Goal: Check status: Check status

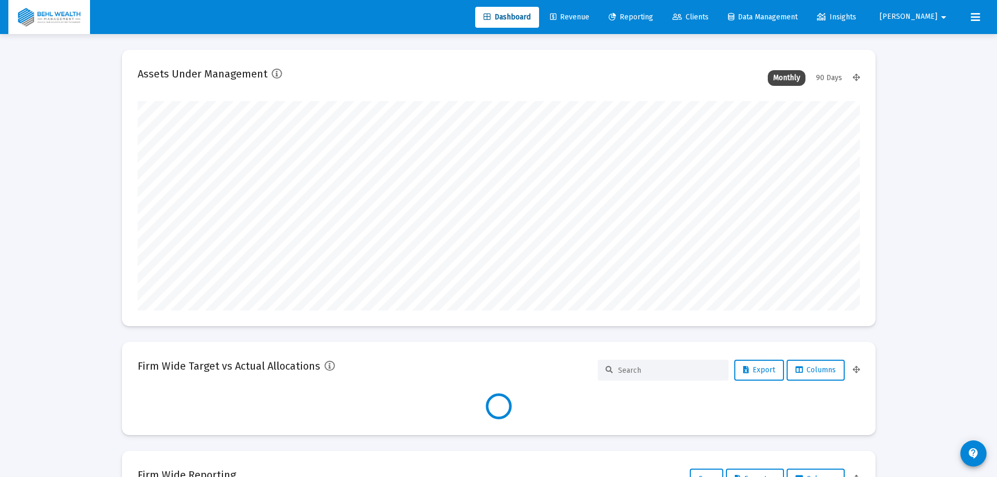
scroll to position [209, 722]
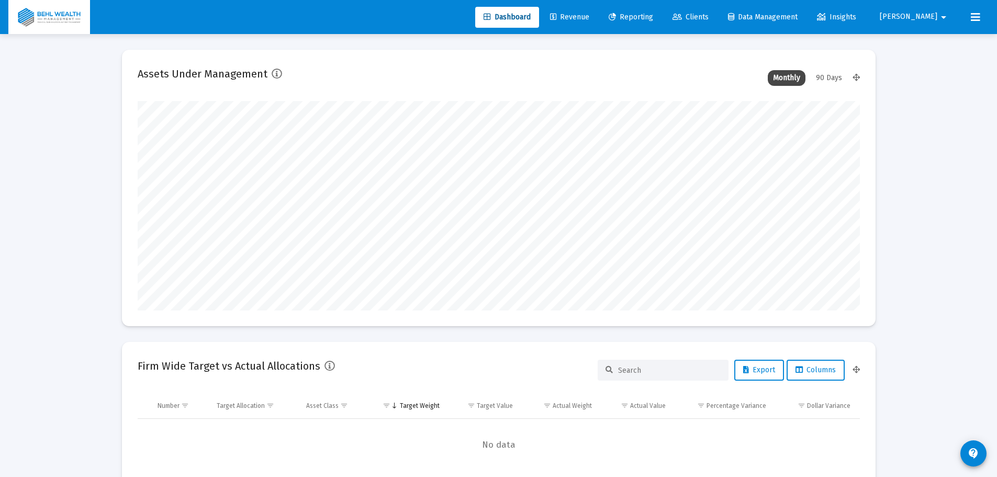
type input "[PERSON_NAME][EMAIL_ADDRESS][DOMAIN_NAME]"
click at [661, 12] on link "Reporting" at bounding box center [630, 17] width 61 height 21
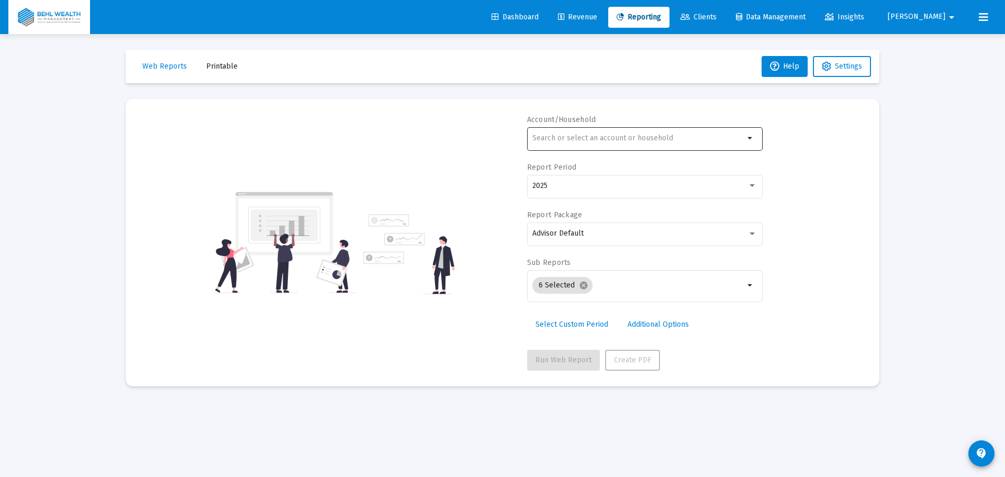
click at [623, 145] on div at bounding box center [638, 138] width 212 height 26
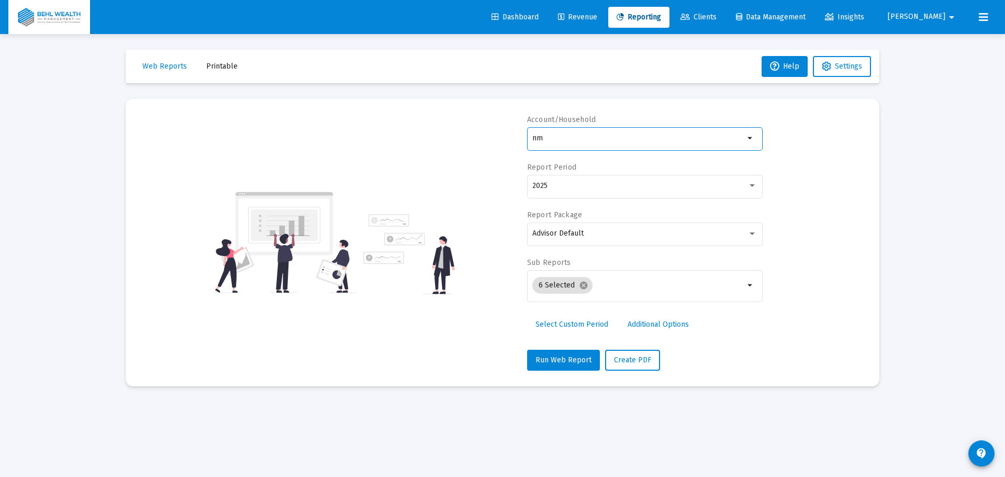
type input "n"
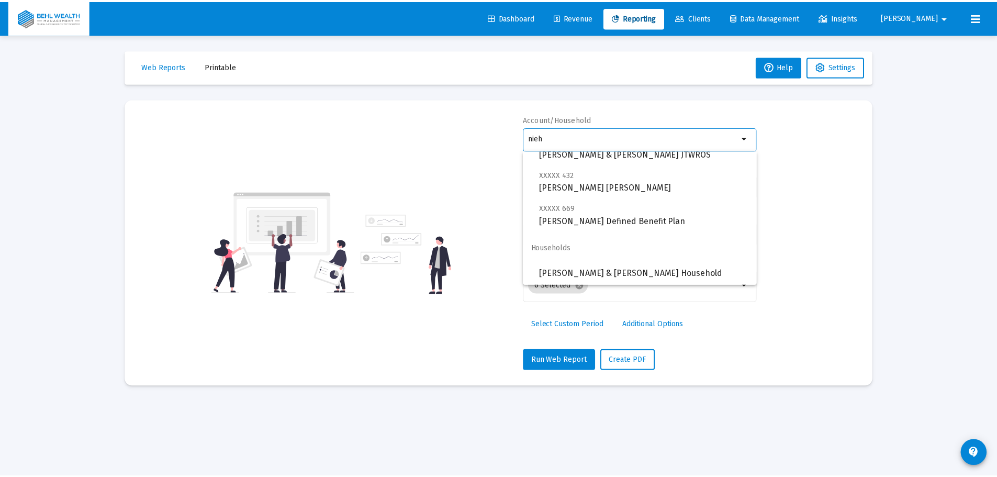
scroll to position [75, 0]
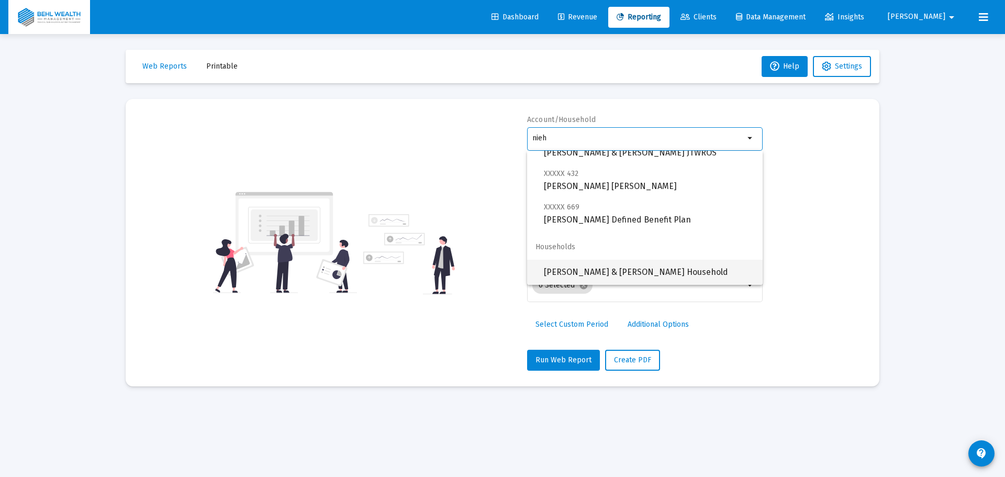
click at [631, 261] on span "[PERSON_NAME] & [PERSON_NAME] Household" at bounding box center [649, 272] width 210 height 25
type input "[PERSON_NAME] & [PERSON_NAME] Household"
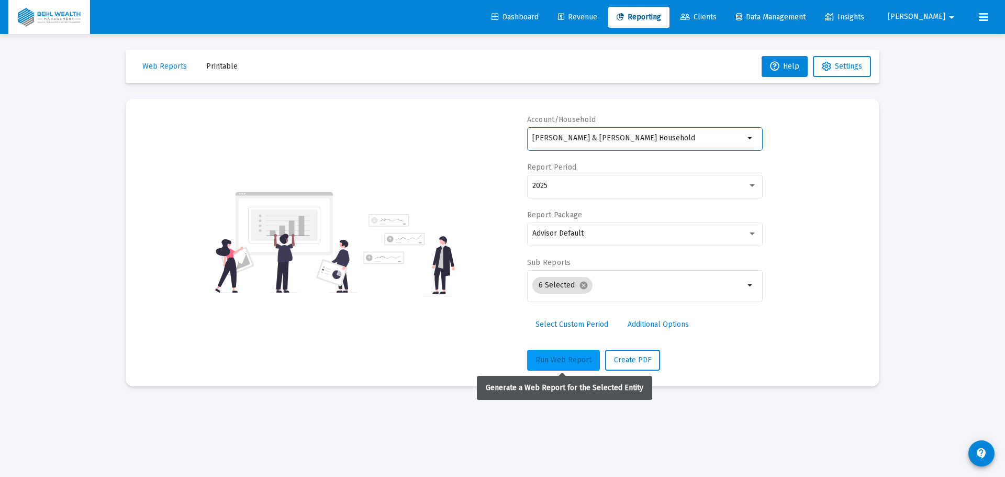
click at [570, 354] on button "Run Web Report" at bounding box center [563, 360] width 73 height 21
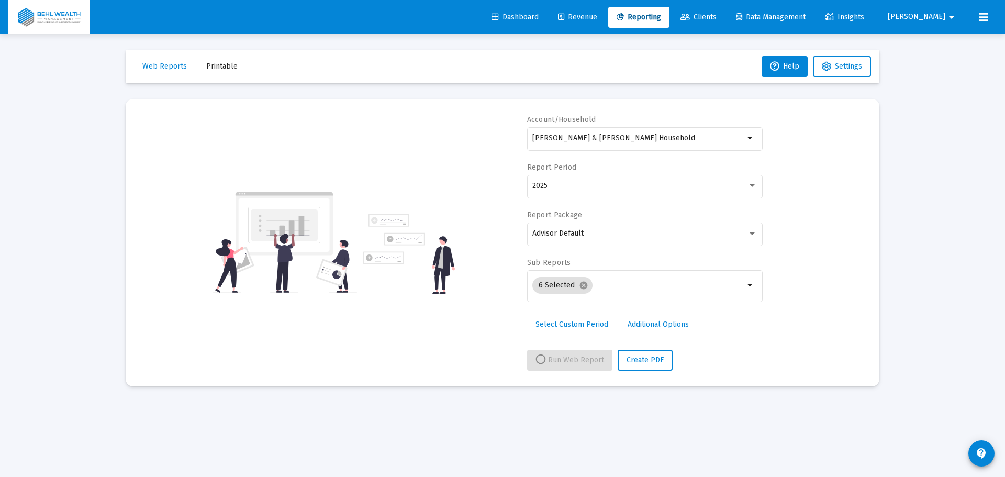
select select "View all"
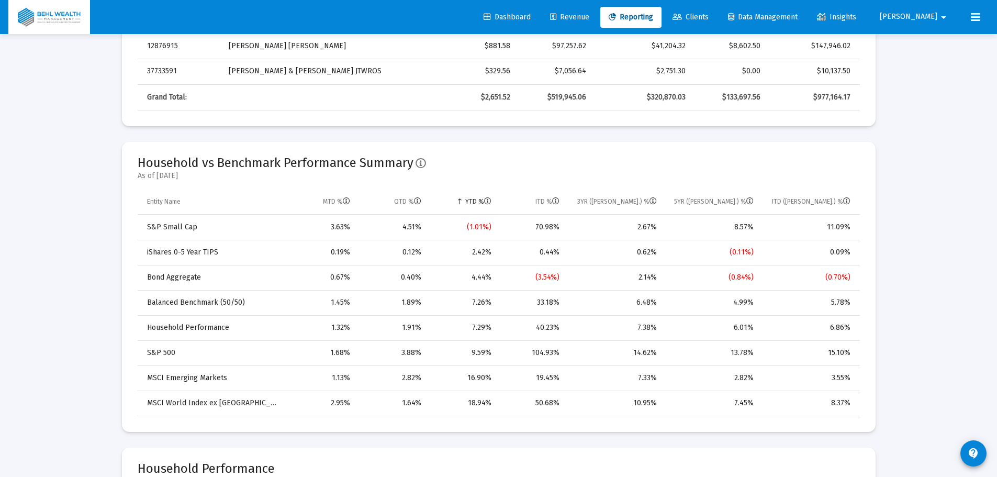
scroll to position [628, 0]
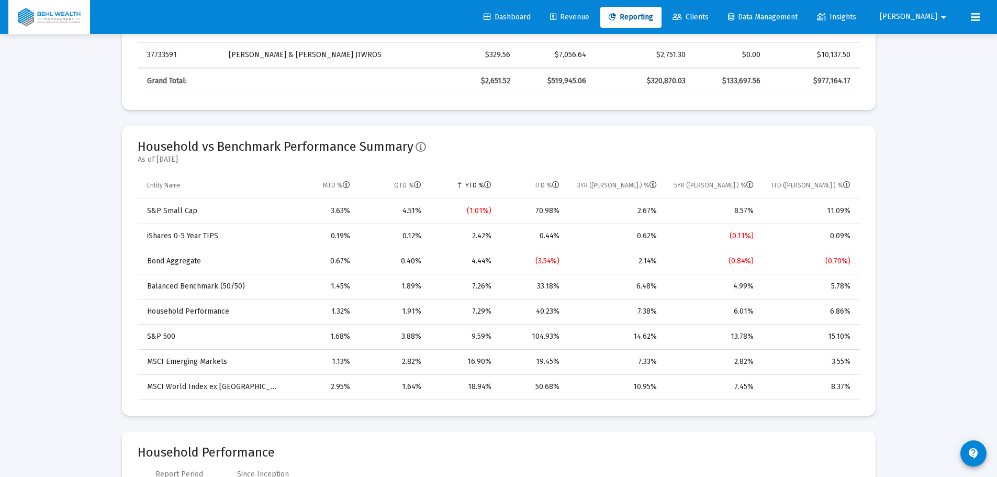
drag, startPoint x: 507, startPoint y: 309, endPoint x: 423, endPoint y: 312, distance: 83.3
click at [423, 312] on tr "Household Performance 1.32% 1.91% 7.29% 40.23% 7.38% 6.01% 6.86%" at bounding box center [499, 311] width 722 height 25
click at [561, 309] on td "40.23%" at bounding box center [533, 311] width 68 height 25
drag, startPoint x: 561, startPoint y: 309, endPoint x: 515, endPoint y: 307, distance: 45.6
click at [515, 307] on td "40.23%" at bounding box center [533, 311] width 68 height 25
